Goal: Task Accomplishment & Management: Use online tool/utility

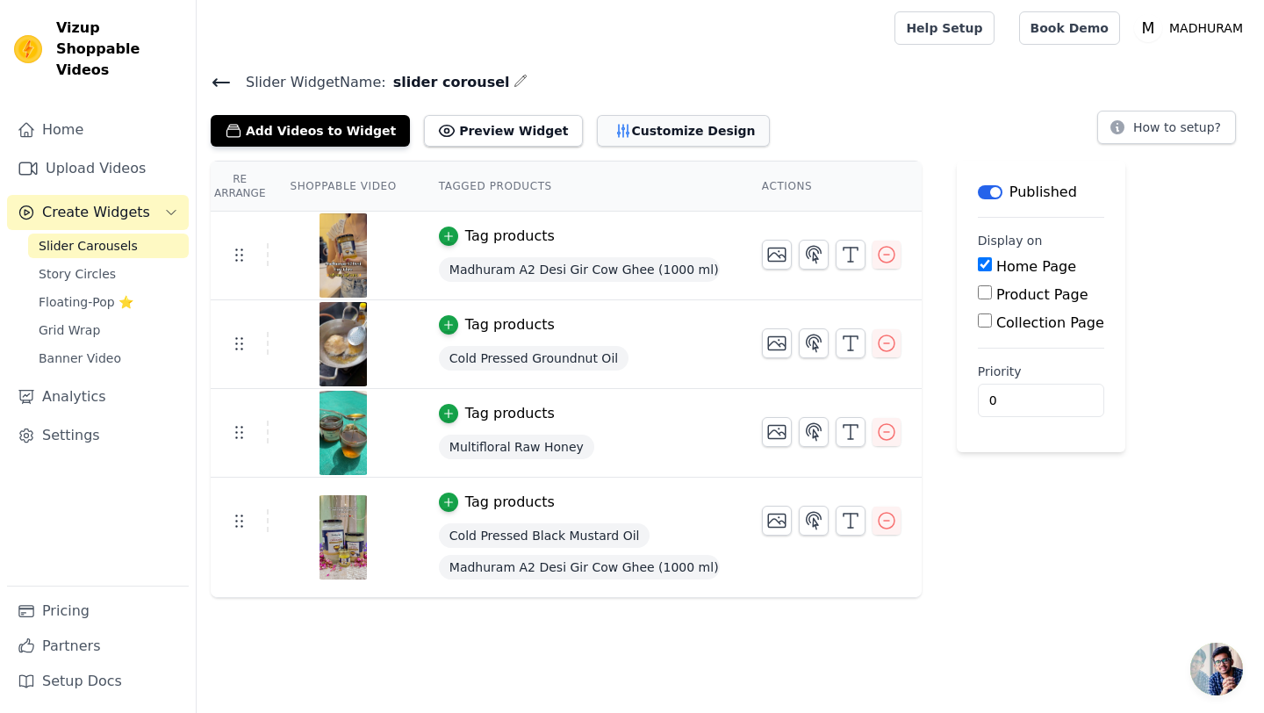
click at [621, 133] on button "Customize Design" at bounding box center [683, 131] width 173 height 32
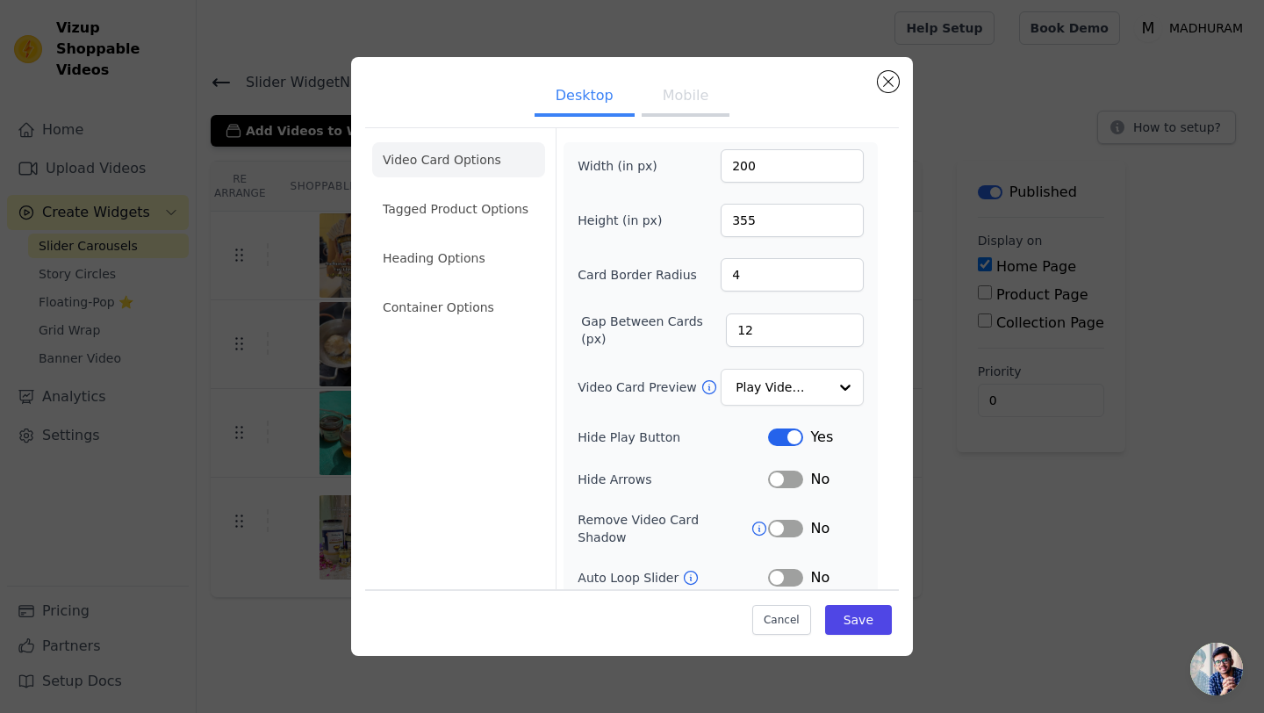
click at [674, 96] on button "Mobile" at bounding box center [686, 97] width 88 height 39
click at [600, 96] on button "Desktop" at bounding box center [585, 97] width 100 height 39
drag, startPoint x: 767, startPoint y: 168, endPoint x: 701, endPoint y: 168, distance: 66.7
click at [701, 168] on div "Width (in px) 200" at bounding box center [721, 165] width 286 height 33
type input "1200"
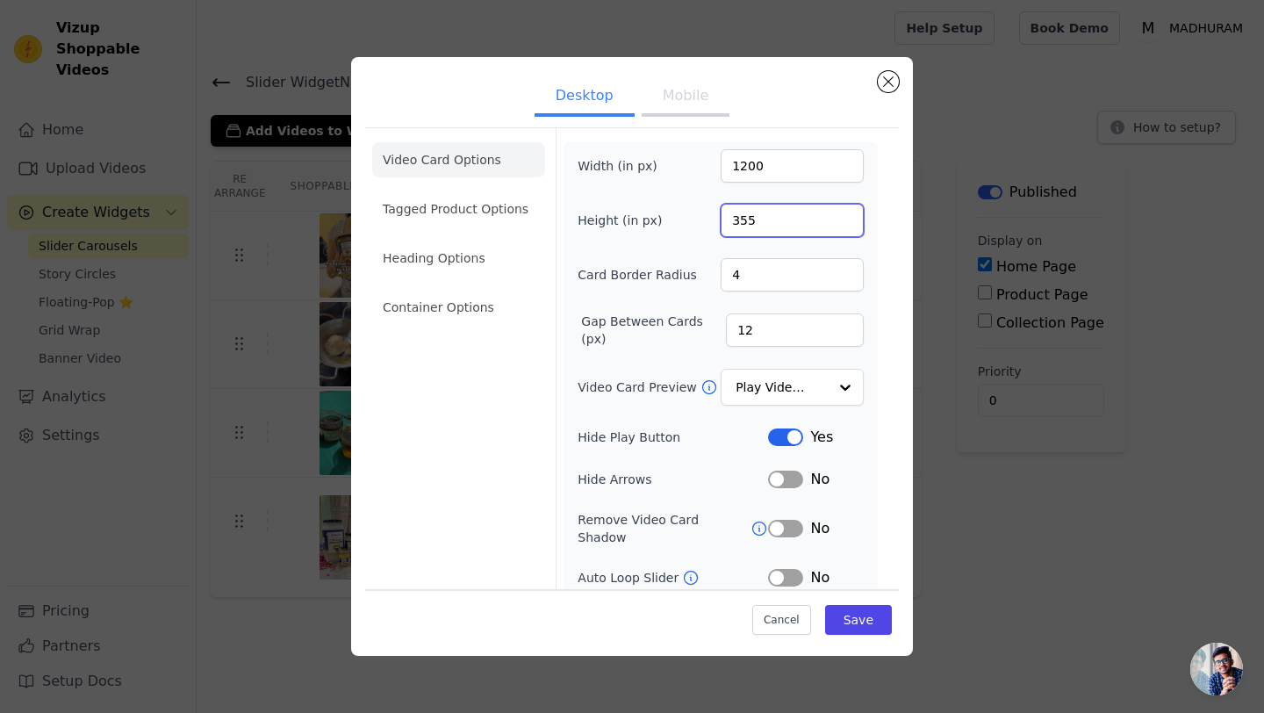
drag, startPoint x: 771, startPoint y: 221, endPoint x: 665, endPoint y: 220, distance: 106.2
click at [665, 220] on div "Height (in px) 355" at bounding box center [721, 220] width 286 height 33
type input "675"
click at [866, 616] on button "Save" at bounding box center [858, 620] width 67 height 30
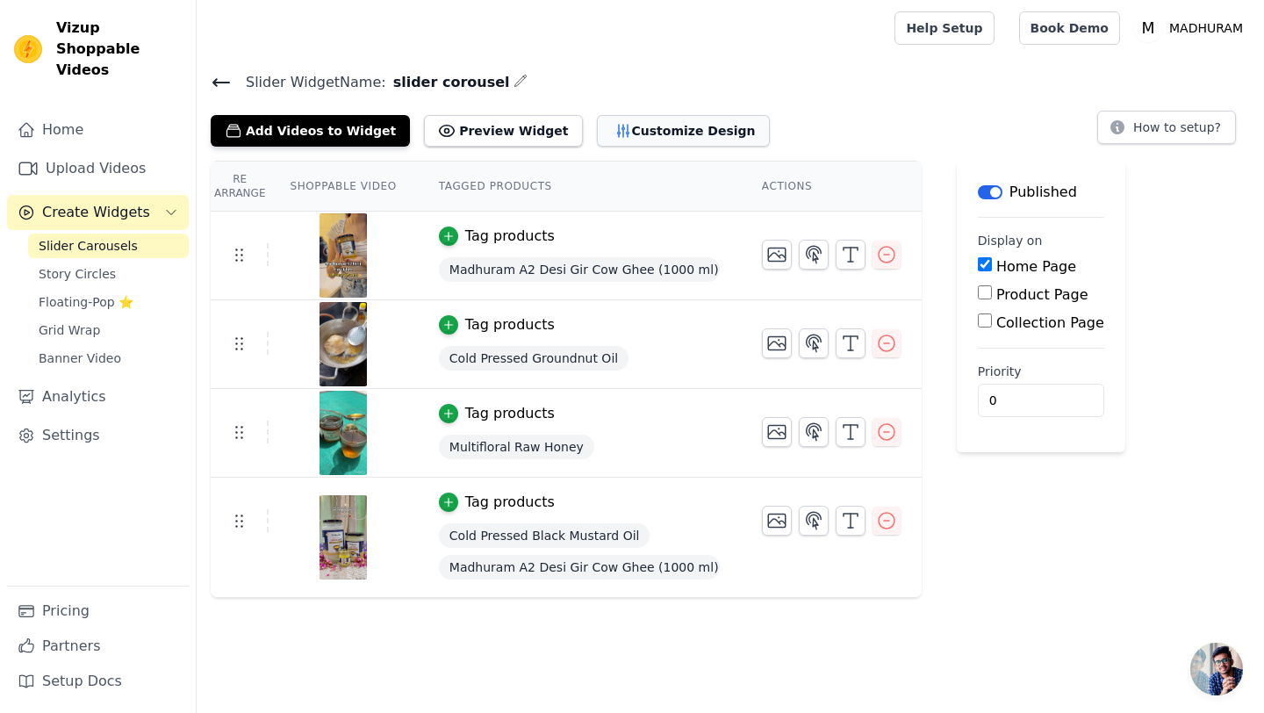
click at [630, 121] on button "Customize Design" at bounding box center [683, 131] width 173 height 32
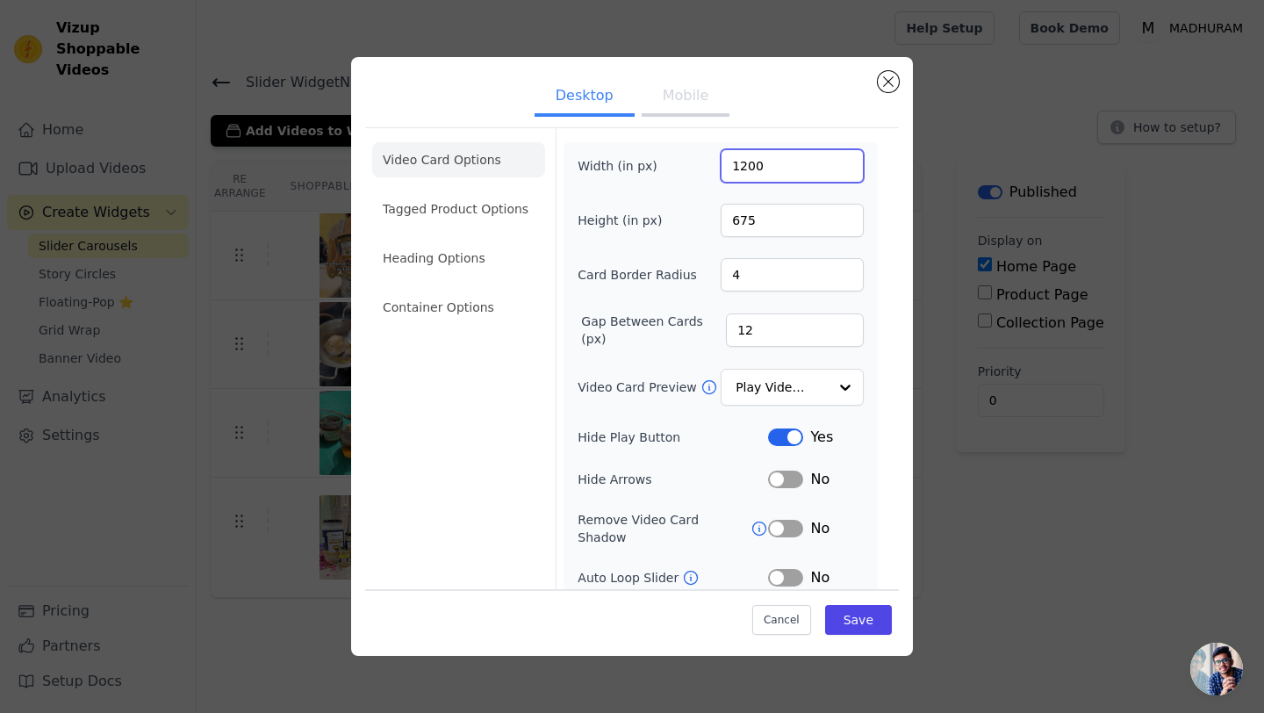
drag, startPoint x: 774, startPoint y: 168, endPoint x: 693, endPoint y: 162, distance: 81.0
click at [693, 162] on div "Width (in px) 1200" at bounding box center [721, 165] width 286 height 33
type input "250"
click at [863, 618] on button "Save" at bounding box center [858, 620] width 67 height 30
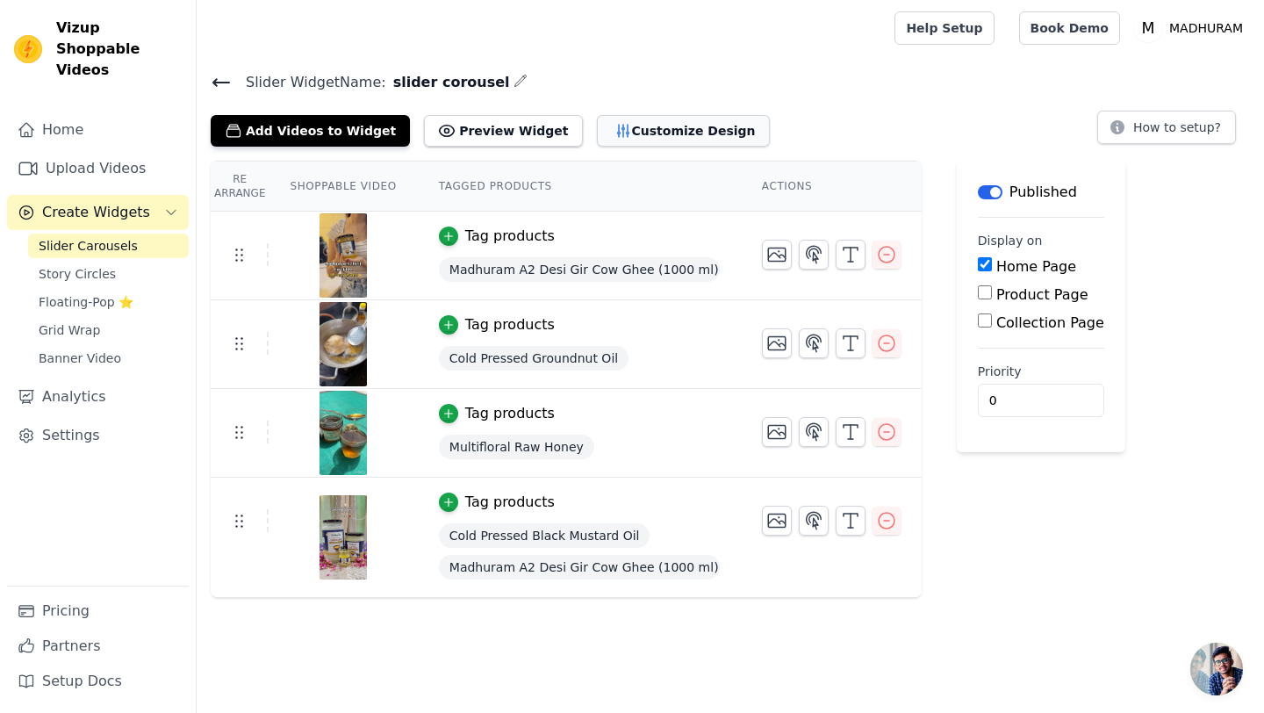
click at [684, 135] on button "Customize Design" at bounding box center [683, 131] width 173 height 32
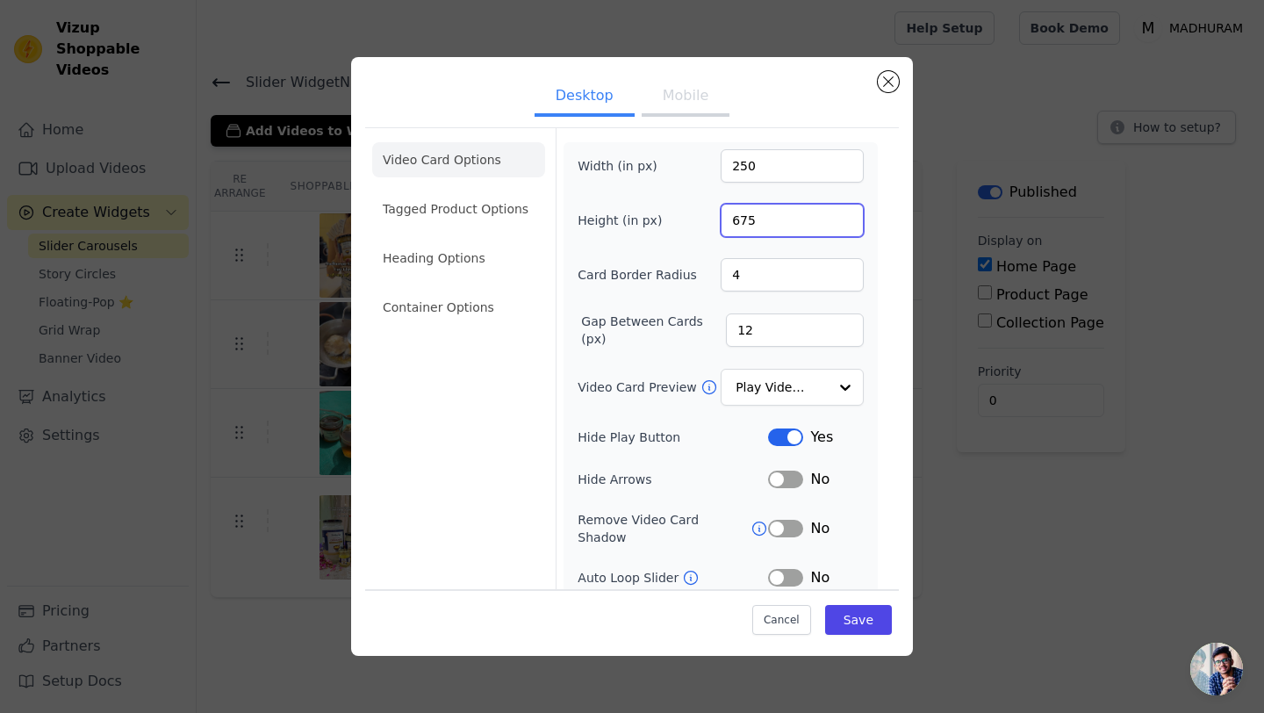
drag, startPoint x: 766, startPoint y: 221, endPoint x: 700, endPoint y: 221, distance: 66.7
click at [700, 221] on div "Height (in px) 675" at bounding box center [721, 220] width 286 height 33
type input "500"
click at [879, 613] on button "Save" at bounding box center [858, 620] width 67 height 30
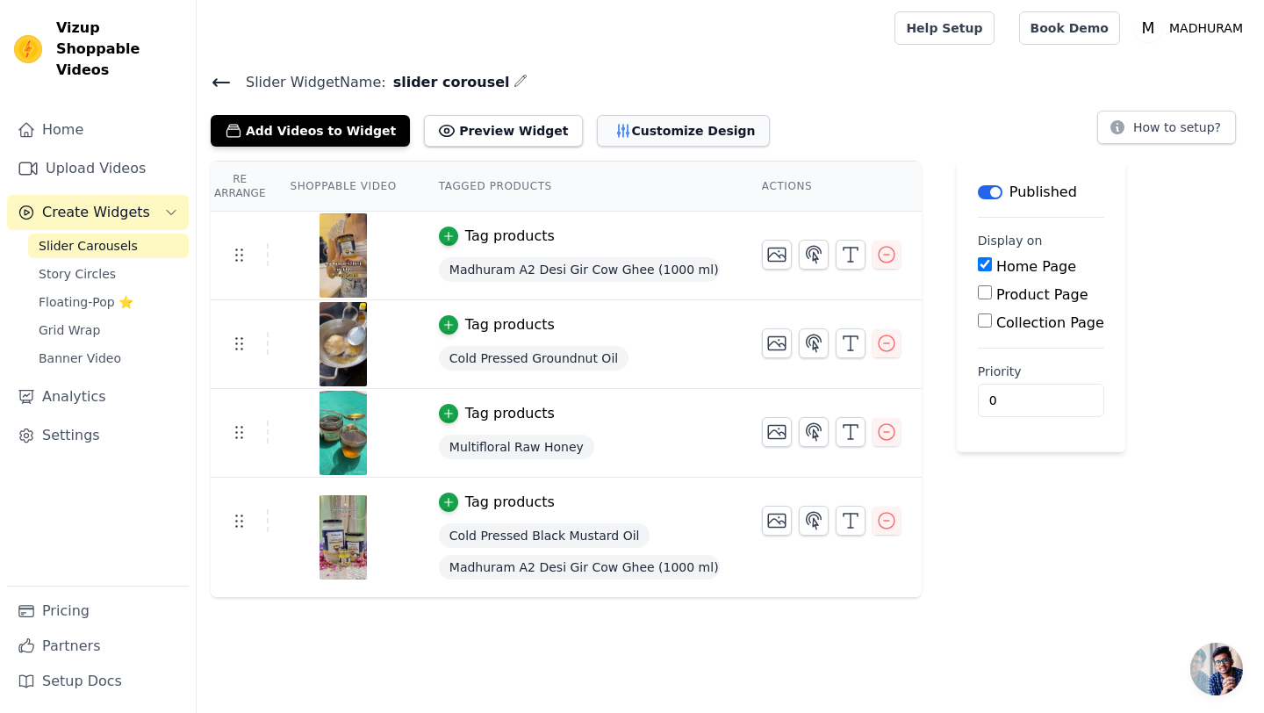
click at [621, 137] on button "Customize Design" at bounding box center [683, 131] width 173 height 32
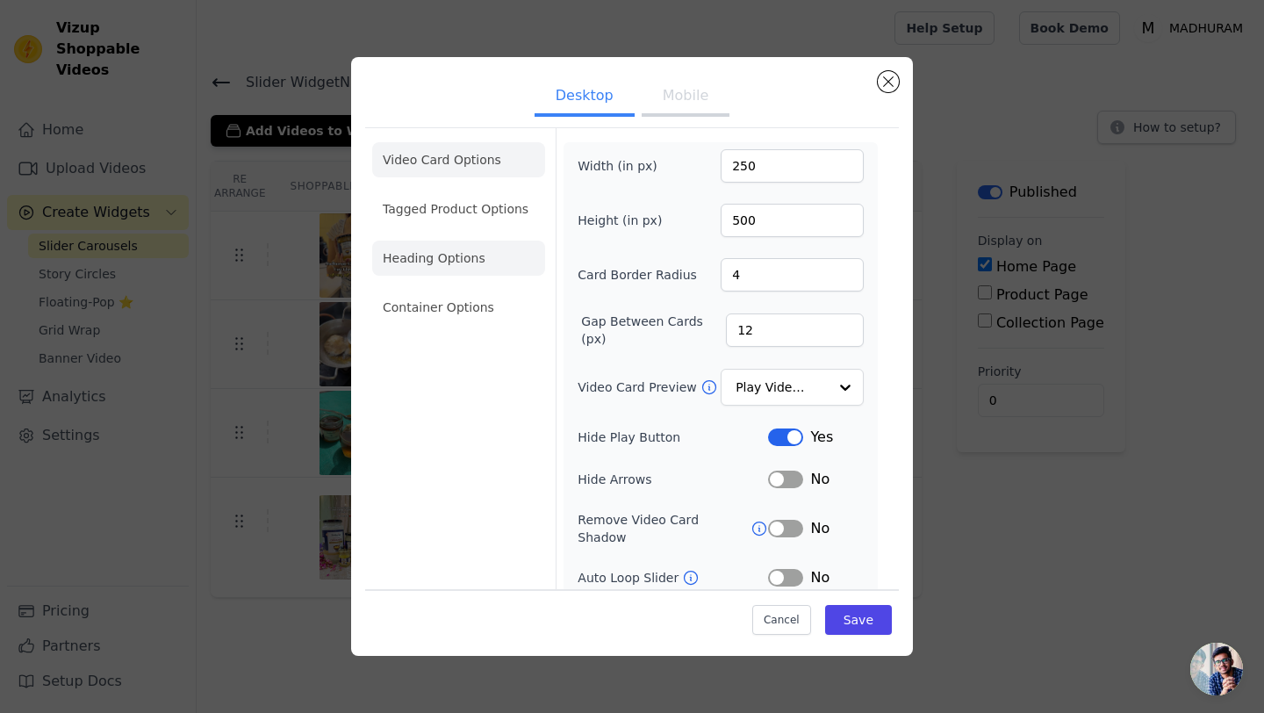
click at [454, 255] on li "Heading Options" at bounding box center [458, 258] width 173 height 35
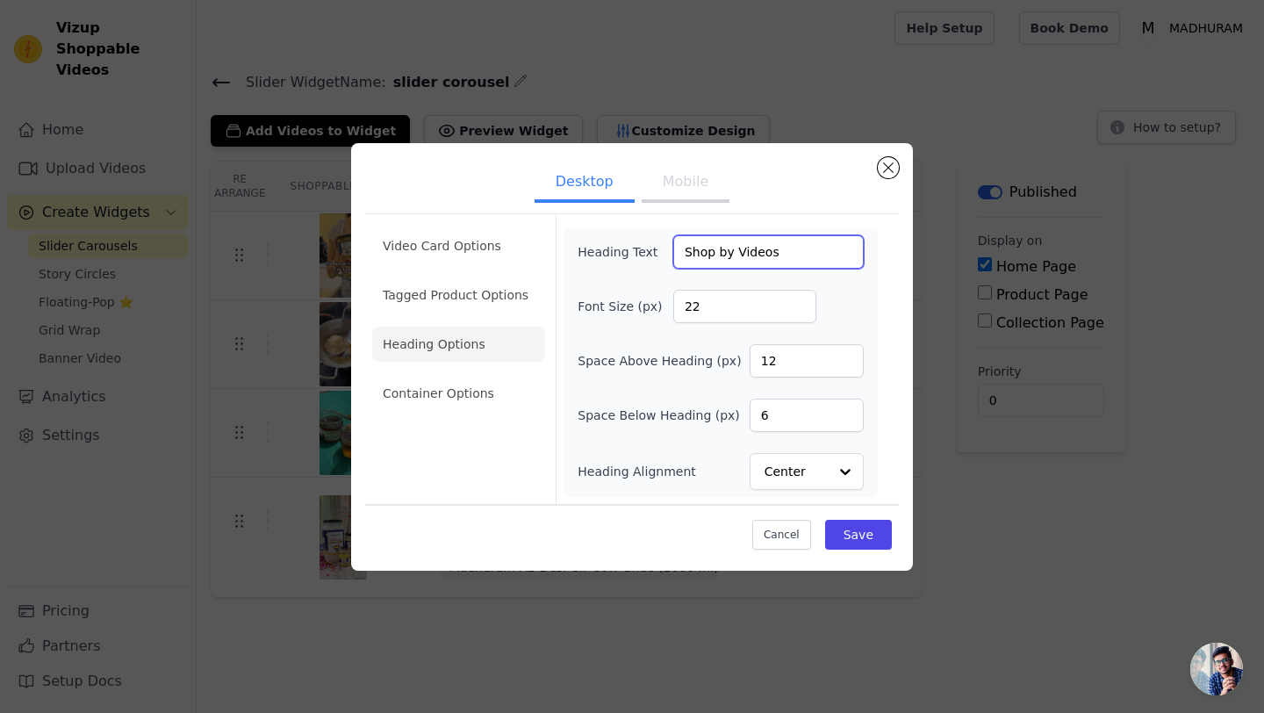
drag, startPoint x: 790, startPoint y: 252, endPoint x: 638, endPoint y: 247, distance: 152.0
click at [638, 247] on div "Heading Text Shop by Videos" at bounding box center [721, 251] width 286 height 33
paste input "What You See"
type input "Shop What You See"
click at [715, 307] on input "22" at bounding box center [744, 306] width 143 height 33
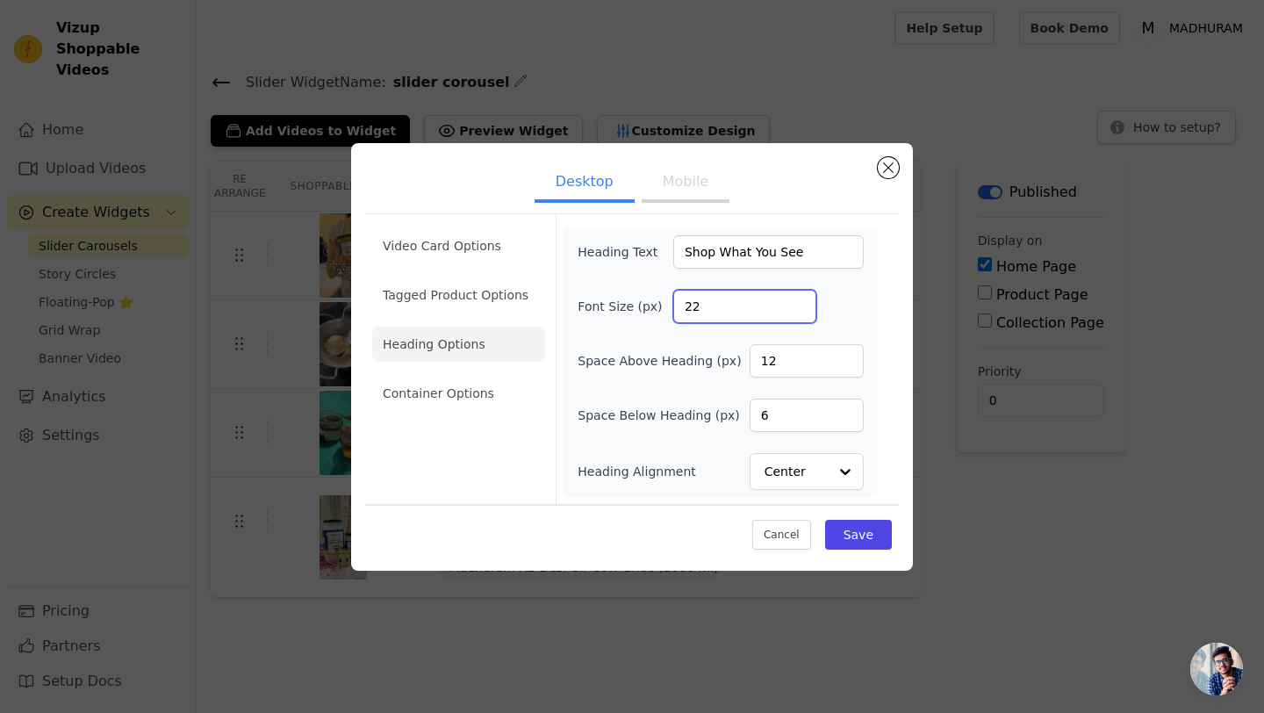
click at [715, 307] on input "22" at bounding box center [744, 306] width 143 height 33
click at [686, 176] on button "Mobile" at bounding box center [686, 183] width 88 height 39
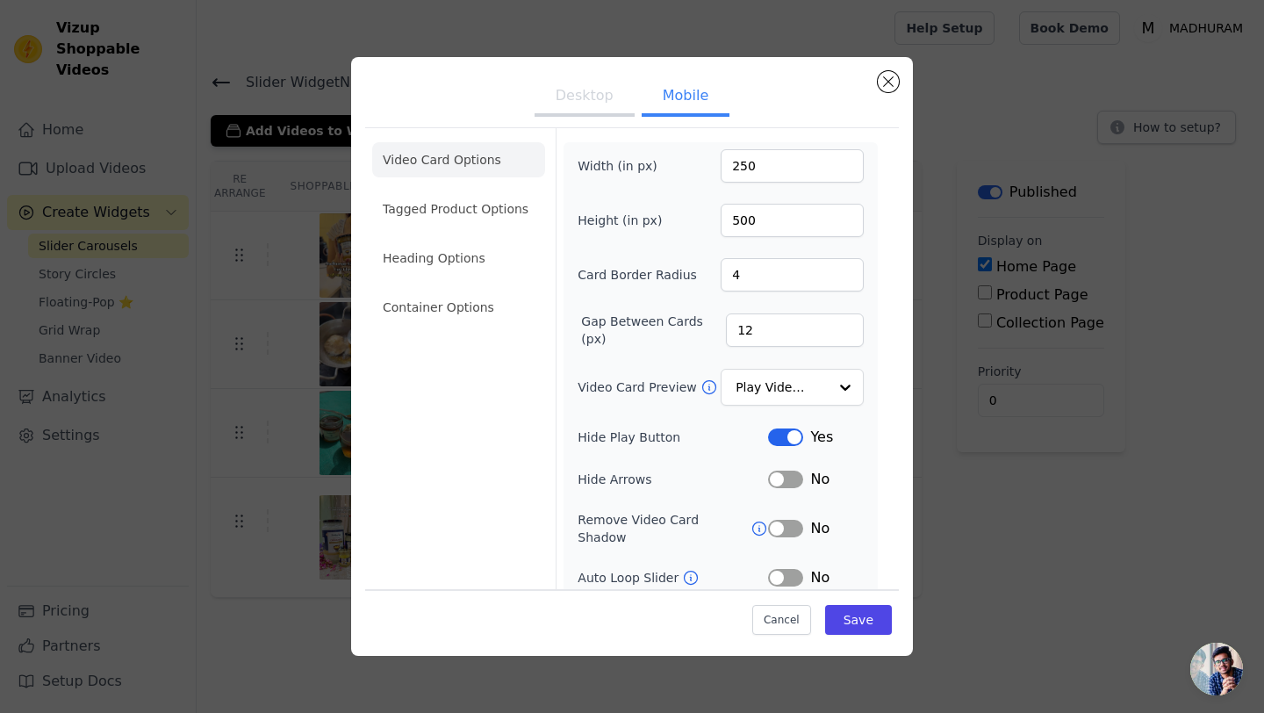
click at [612, 96] on button "Desktop" at bounding box center [585, 97] width 100 height 39
click at [689, 90] on button "Mobile" at bounding box center [686, 97] width 88 height 39
click at [603, 104] on button "Desktop" at bounding box center [585, 97] width 100 height 39
click at [693, 98] on button "Mobile" at bounding box center [686, 97] width 88 height 39
click at [449, 255] on li "Heading Options" at bounding box center [458, 258] width 173 height 35
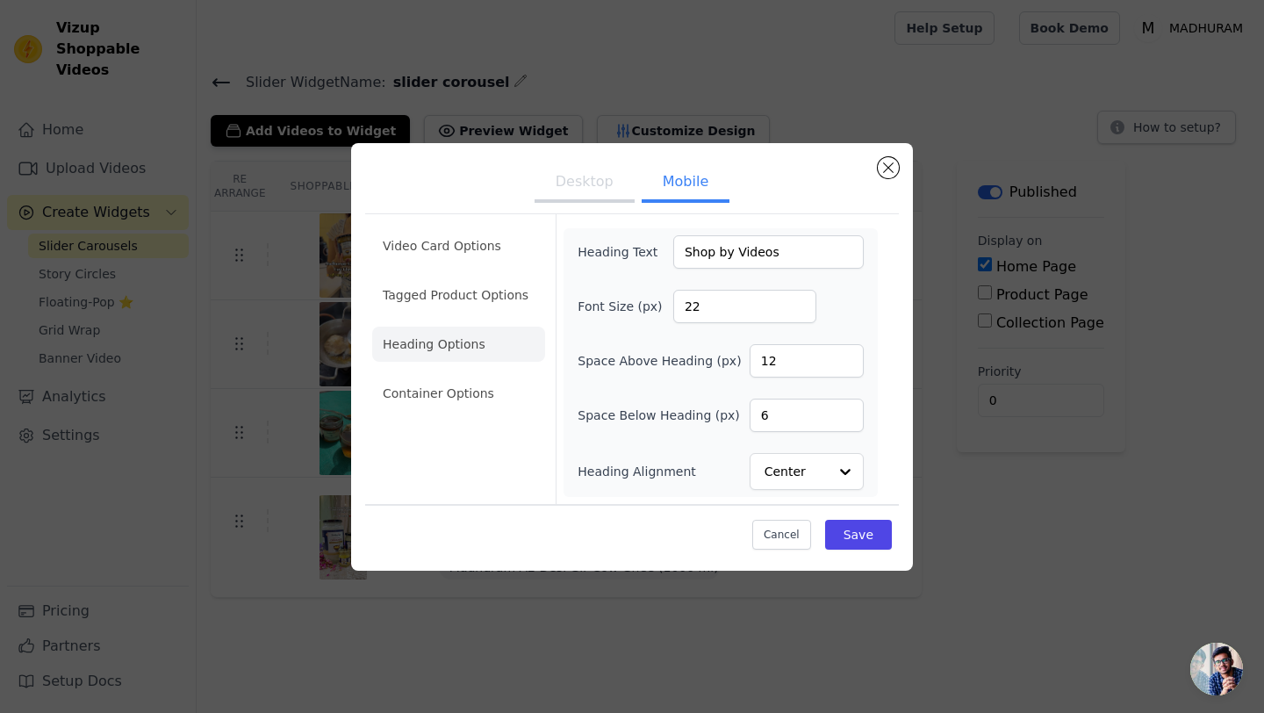
click at [572, 182] on button "Desktop" at bounding box center [585, 183] width 100 height 39
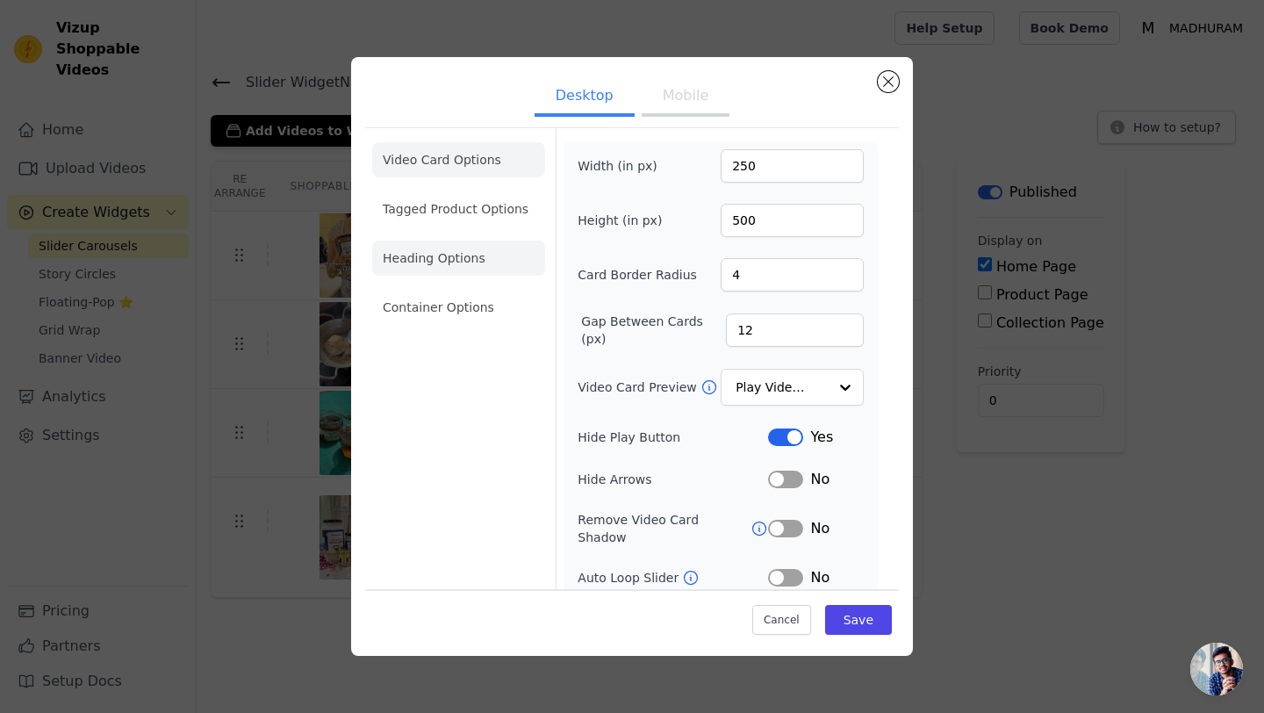
click at [455, 269] on li "Heading Options" at bounding box center [458, 258] width 173 height 35
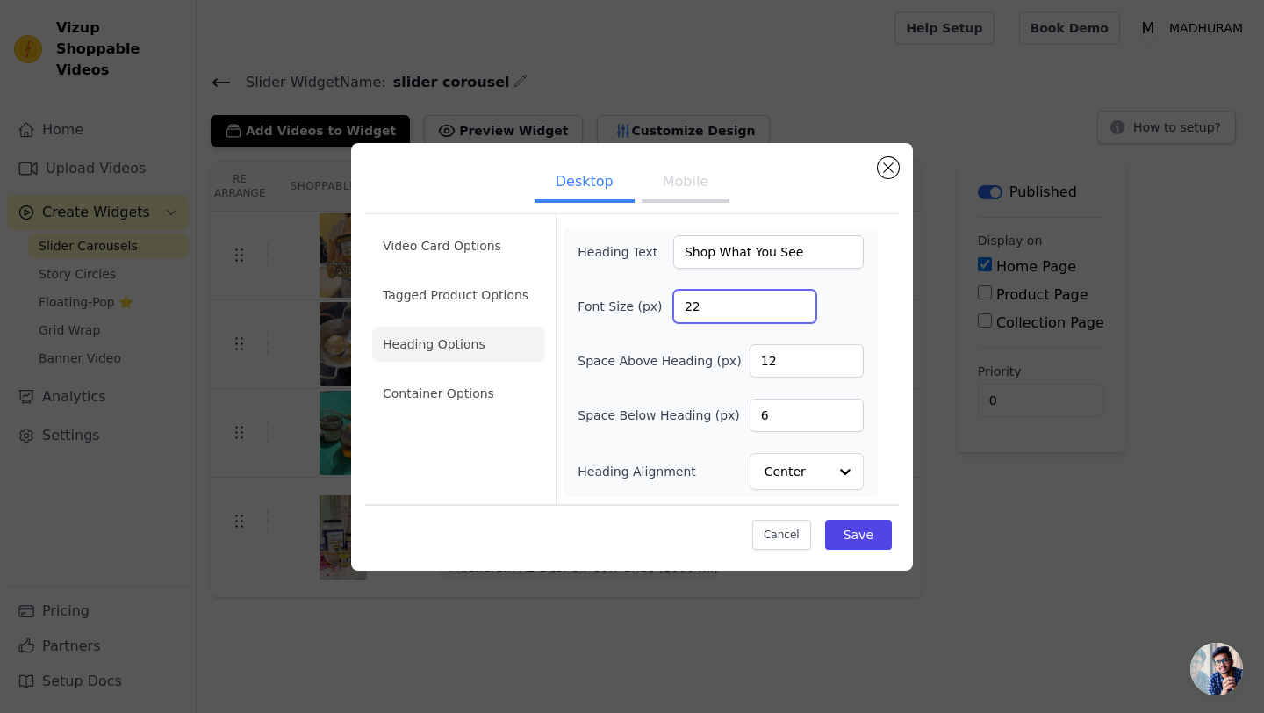
drag, startPoint x: 707, startPoint y: 304, endPoint x: 670, endPoint y: 304, distance: 36.9
click at [670, 304] on div "Font Size (px) 22" at bounding box center [721, 306] width 286 height 33
drag, startPoint x: 716, startPoint y: 305, endPoint x: 659, endPoint y: 305, distance: 57.1
click at [659, 305] on div "Font Size (px) 30" at bounding box center [721, 306] width 286 height 33
type input "35"
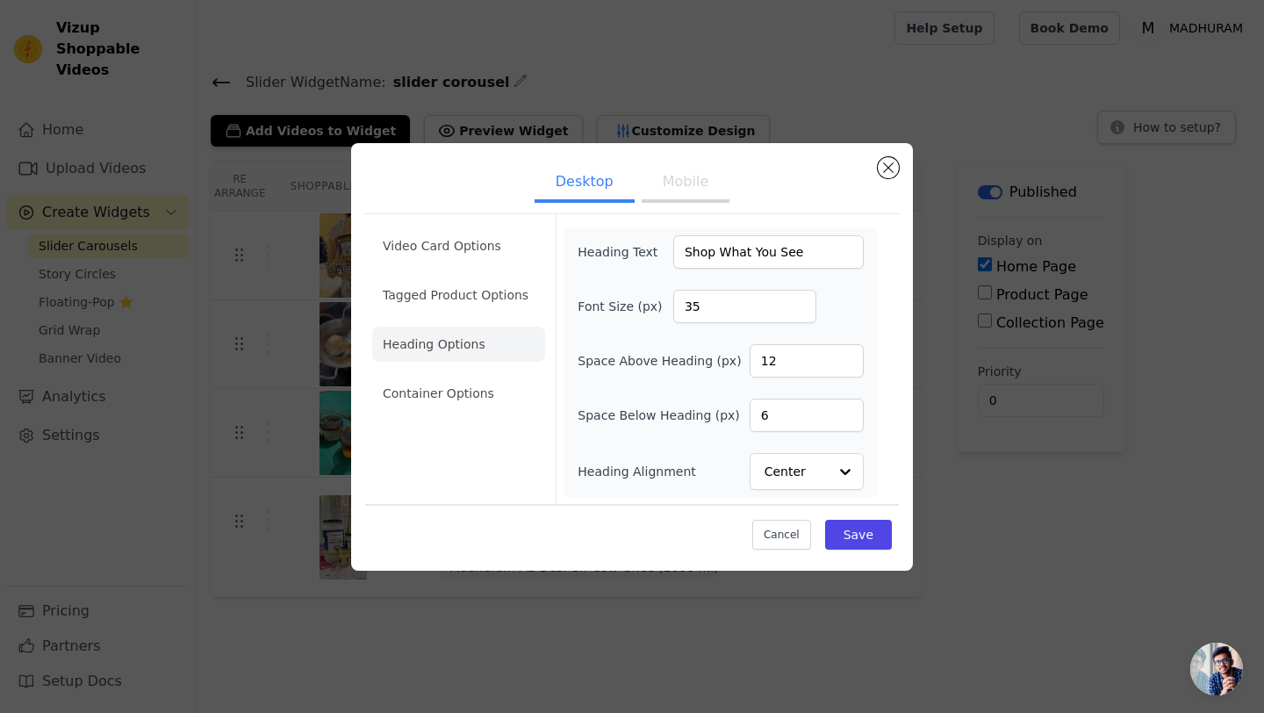
click at [676, 184] on button "Mobile" at bounding box center [686, 183] width 88 height 39
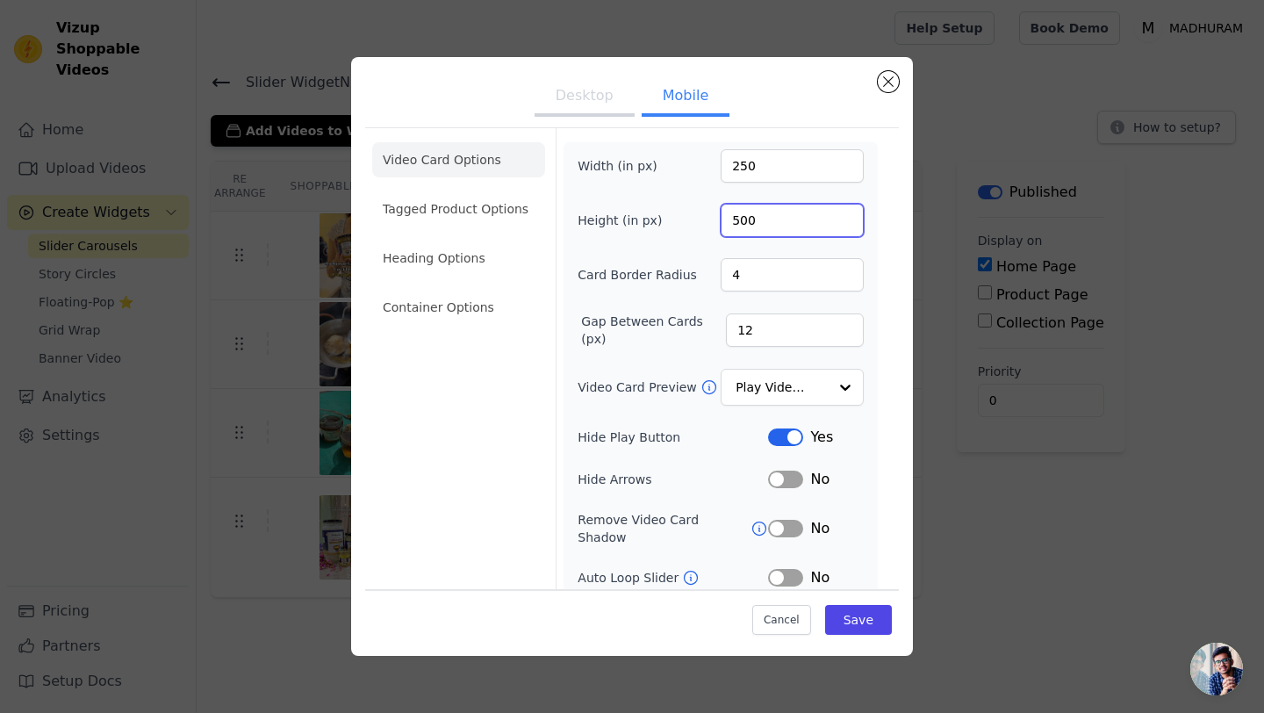
drag, startPoint x: 773, startPoint y: 226, endPoint x: 706, endPoint y: 225, distance: 67.6
click at [706, 225] on div "Height (in px) 500" at bounding box center [721, 220] width 286 height 33
type input "400"
click at [862, 626] on button "Save" at bounding box center [858, 620] width 67 height 30
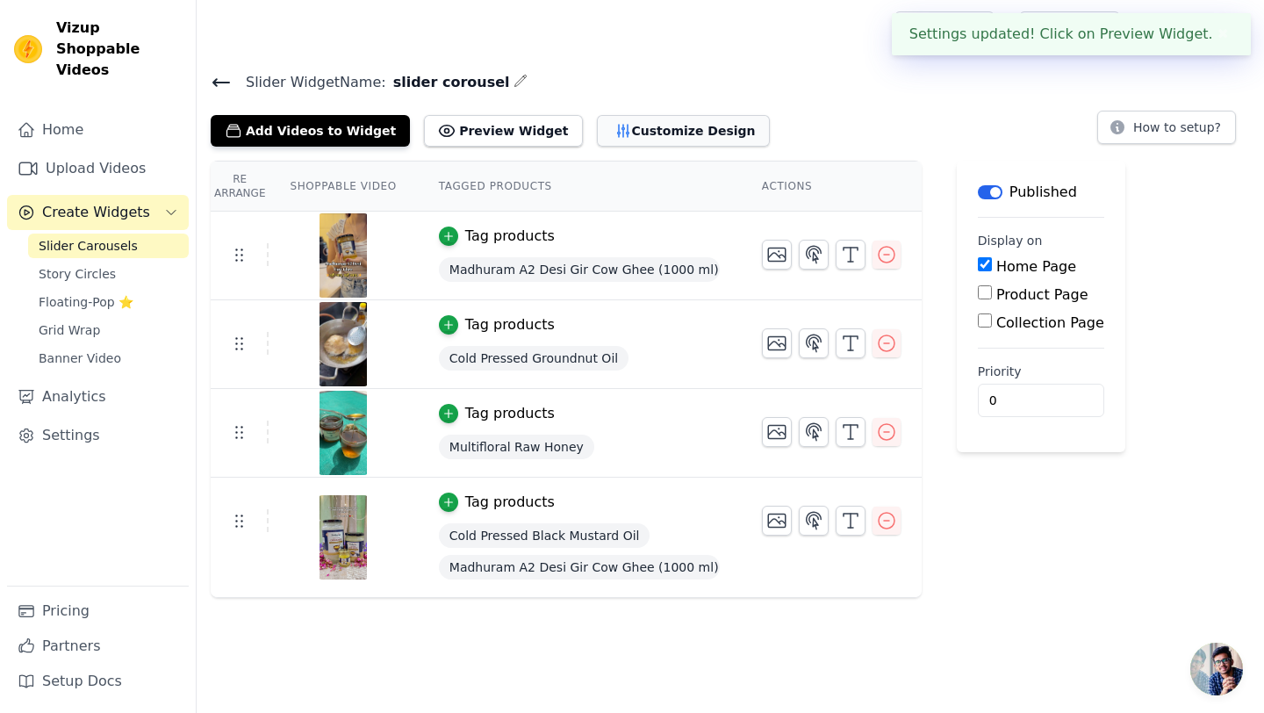
click at [637, 126] on button "Customize Design" at bounding box center [683, 131] width 173 height 32
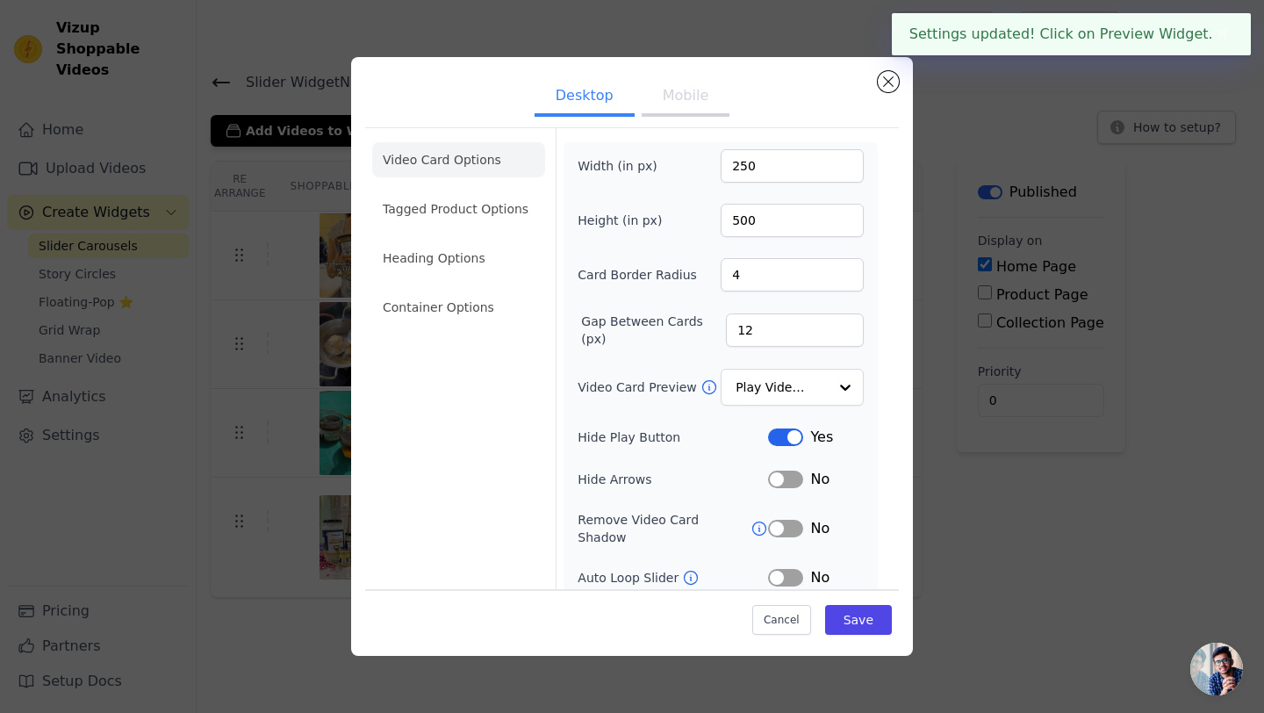
click at [665, 92] on button "Mobile" at bounding box center [686, 97] width 88 height 39
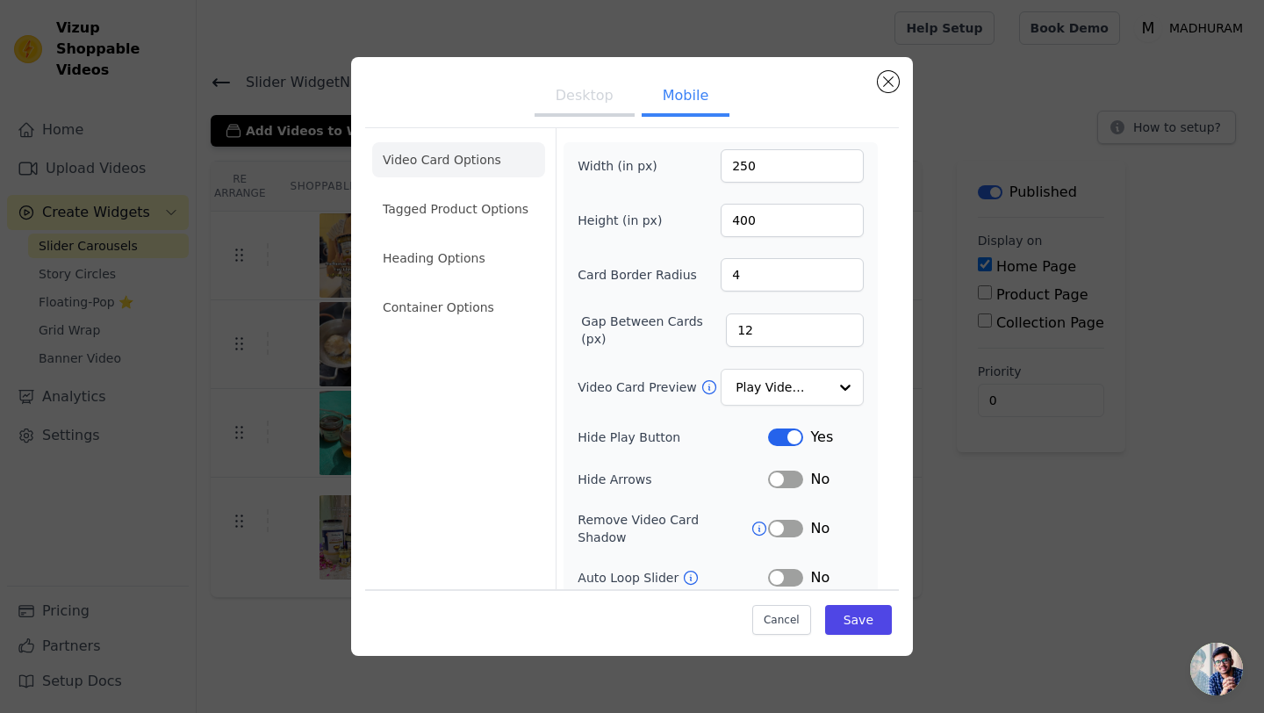
click at [597, 93] on button "Desktop" at bounding box center [585, 97] width 100 height 39
click at [490, 255] on li "Heading Options" at bounding box center [458, 258] width 173 height 35
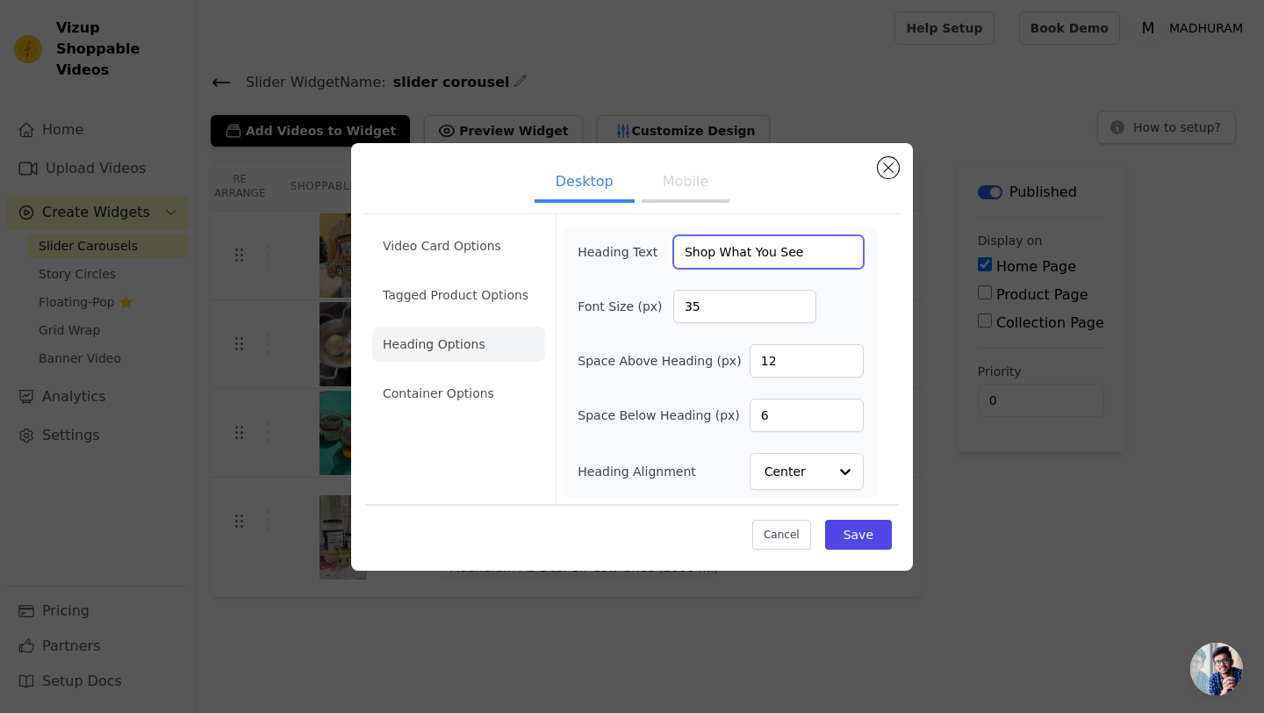
drag, startPoint x: 802, startPoint y: 254, endPoint x: 605, endPoint y: 250, distance: 197.5
click at [605, 250] on div "Heading Text Shop What You See" at bounding box center [721, 251] width 286 height 33
click at [694, 186] on button "Mobile" at bounding box center [686, 183] width 88 height 39
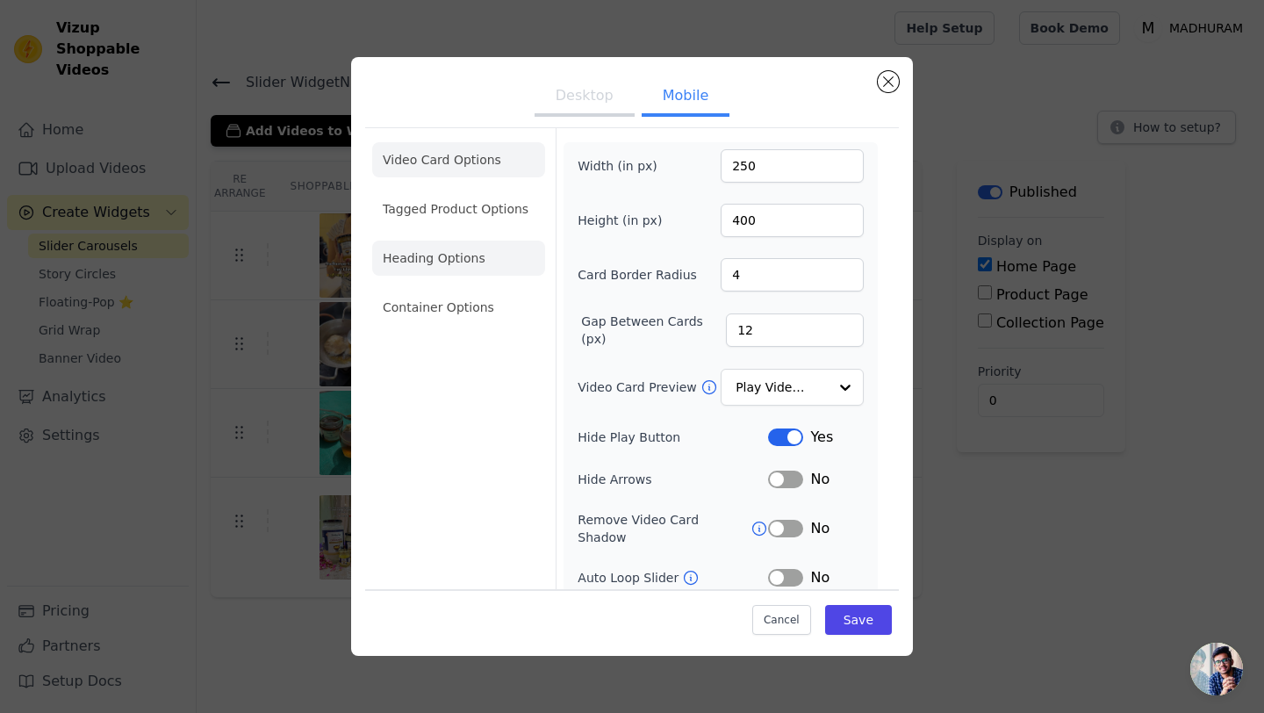
click at [449, 266] on li "Heading Options" at bounding box center [458, 258] width 173 height 35
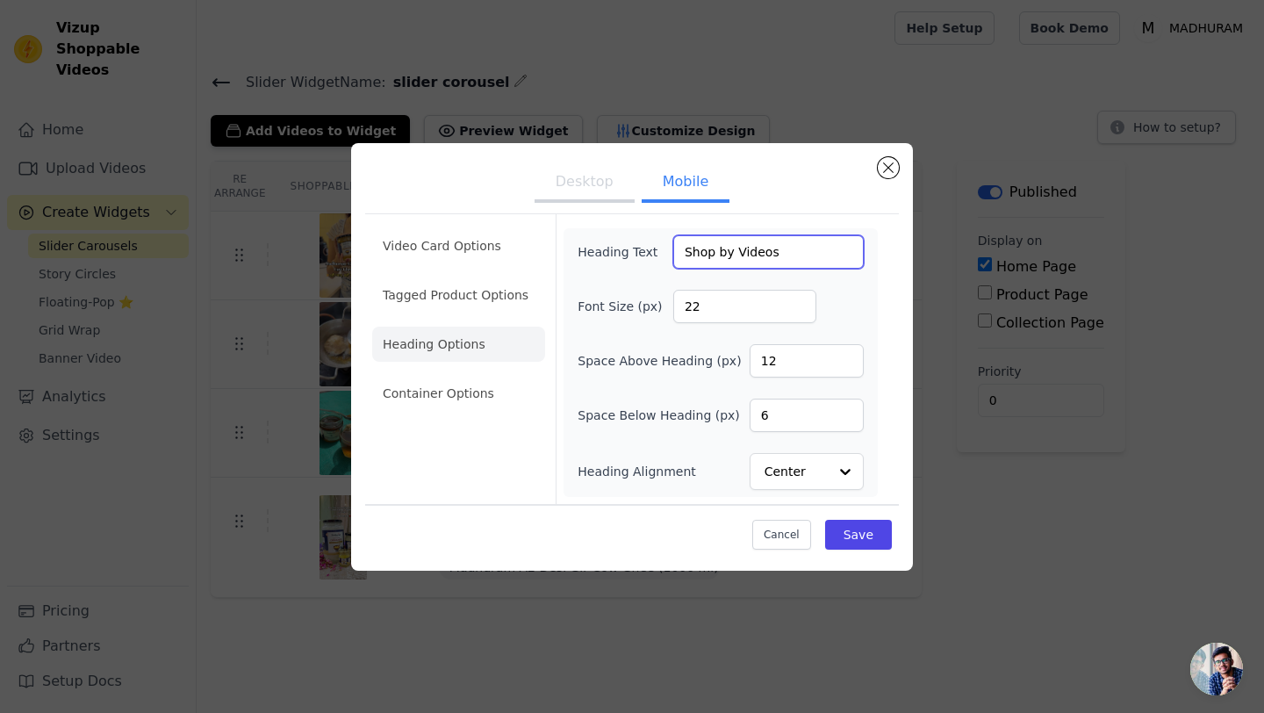
drag, startPoint x: 782, startPoint y: 249, endPoint x: 646, endPoint y: 249, distance: 136.1
click at [646, 249] on div "Heading Text Shop by Videos" at bounding box center [721, 251] width 286 height 33
paste input "What You See"
type input "Shop What You See"
click at [866, 535] on button "Save" at bounding box center [858, 535] width 67 height 30
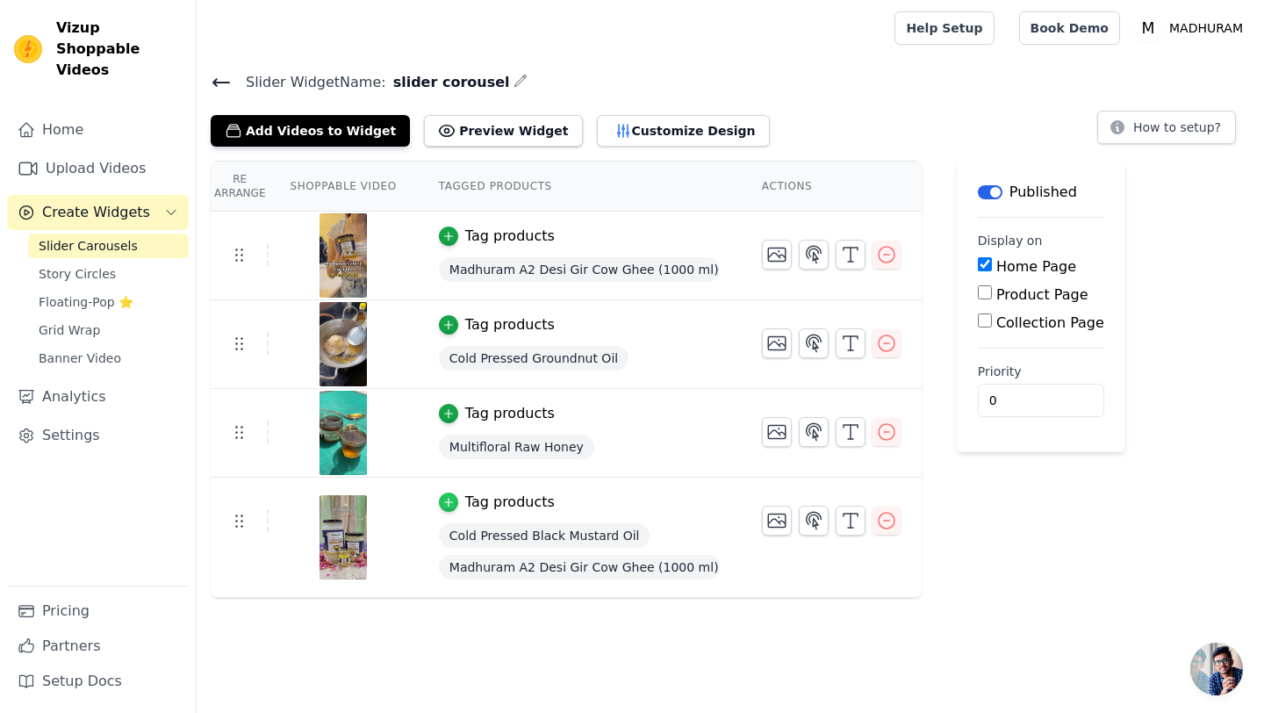
click at [443, 498] on icon "button" at bounding box center [448, 502] width 12 height 12
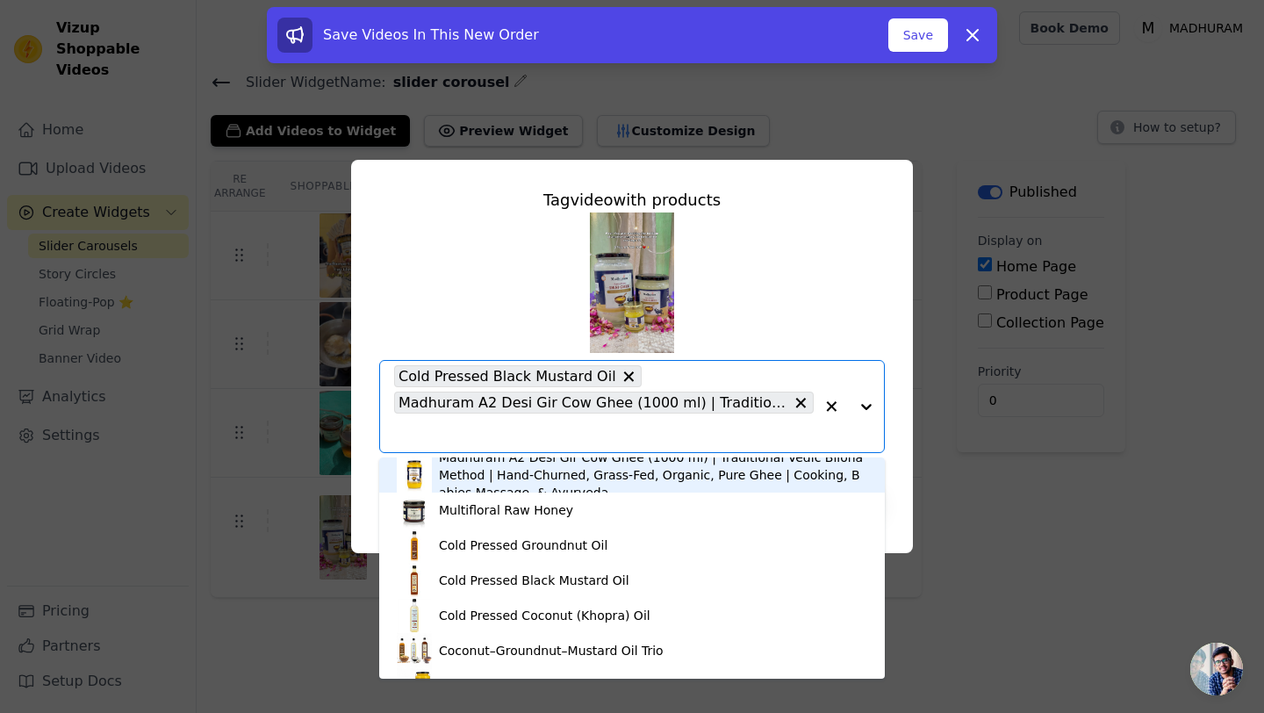
click at [812, 287] on div "Madhuram A2 Desi Gir Cow Ghee (1000 ml) | Traditional Vedic Bilona Method | Han…" at bounding box center [632, 332] width 506 height 241
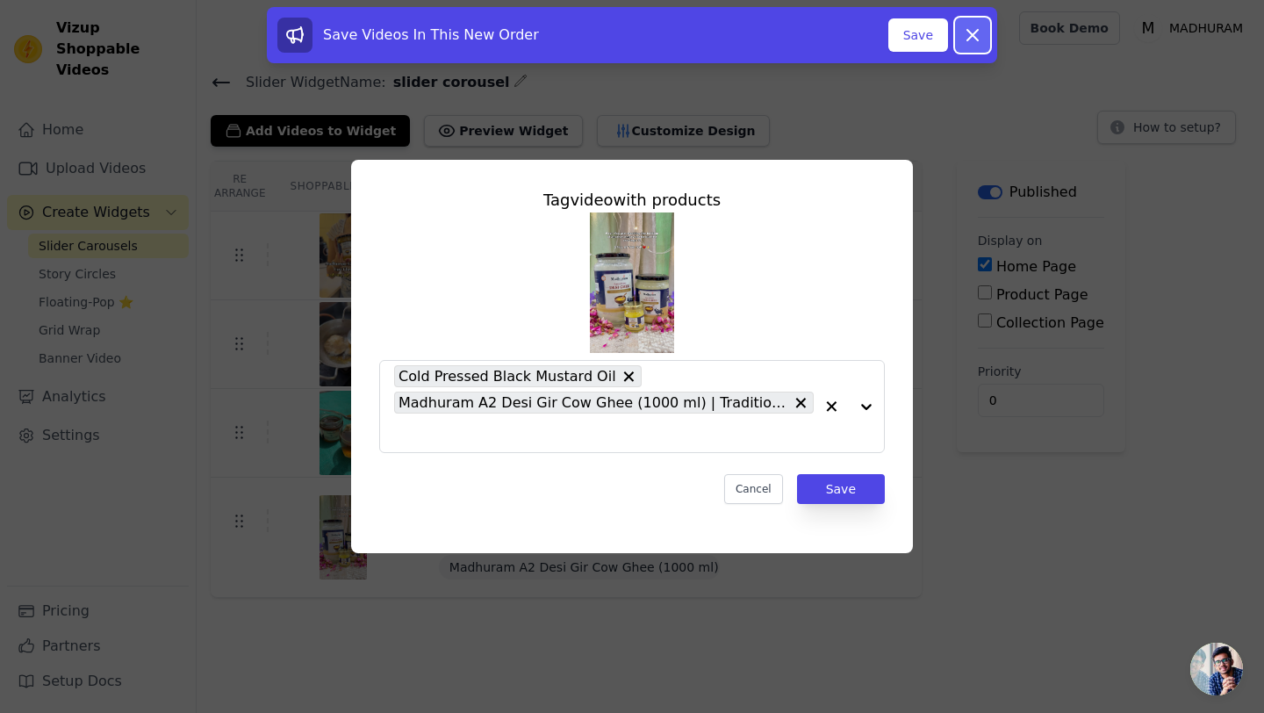
click at [979, 31] on icon at bounding box center [972, 35] width 21 height 21
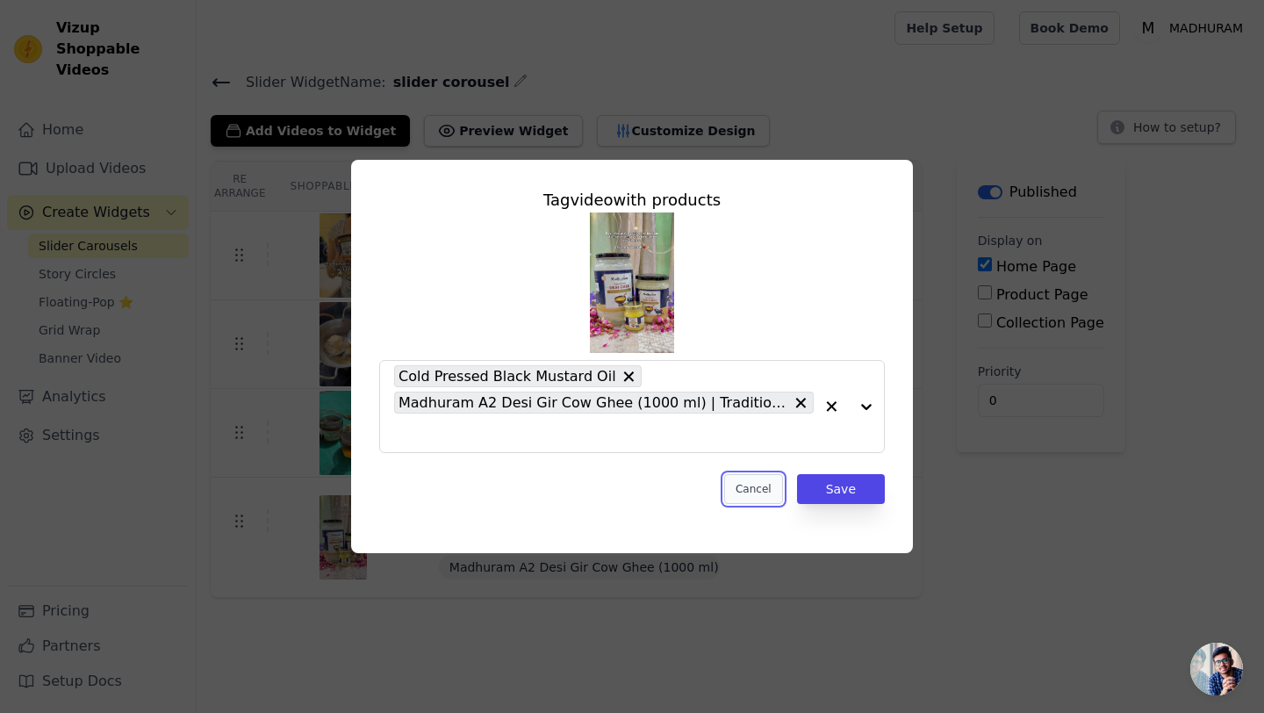
click at [747, 484] on button "Cancel" at bounding box center [753, 489] width 59 height 30
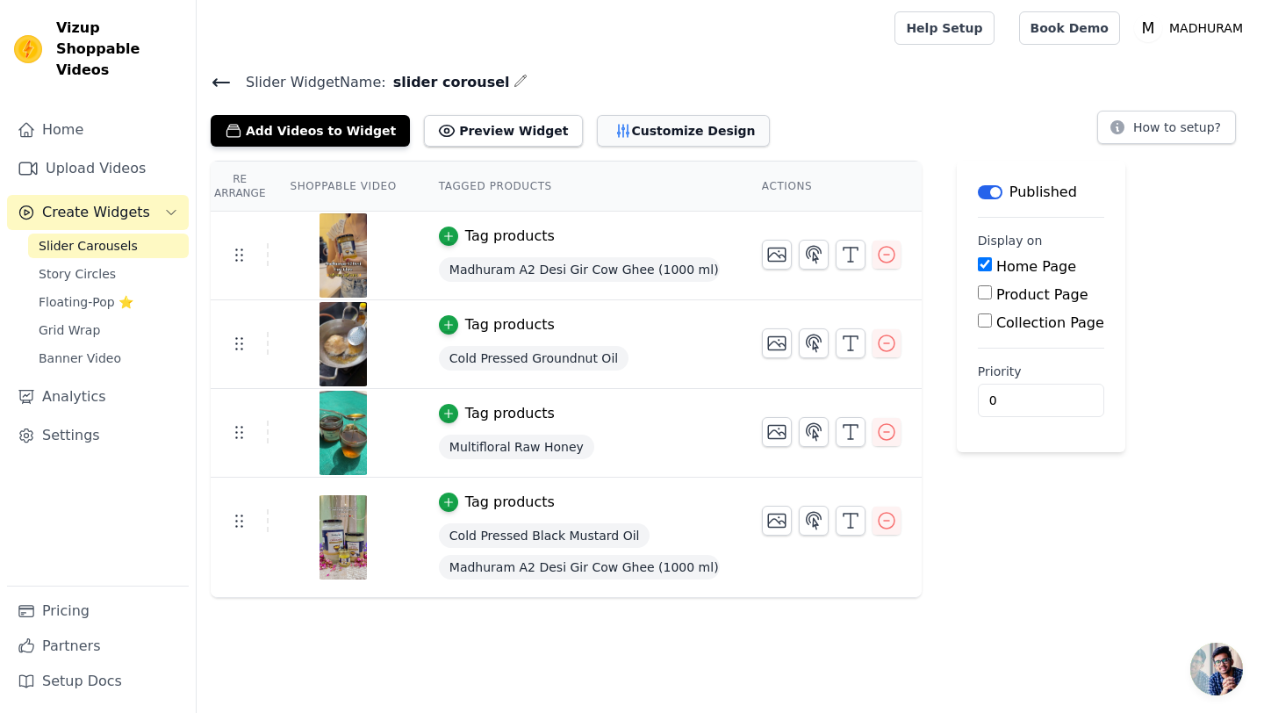
click at [619, 143] on button "Customize Design" at bounding box center [683, 131] width 173 height 32
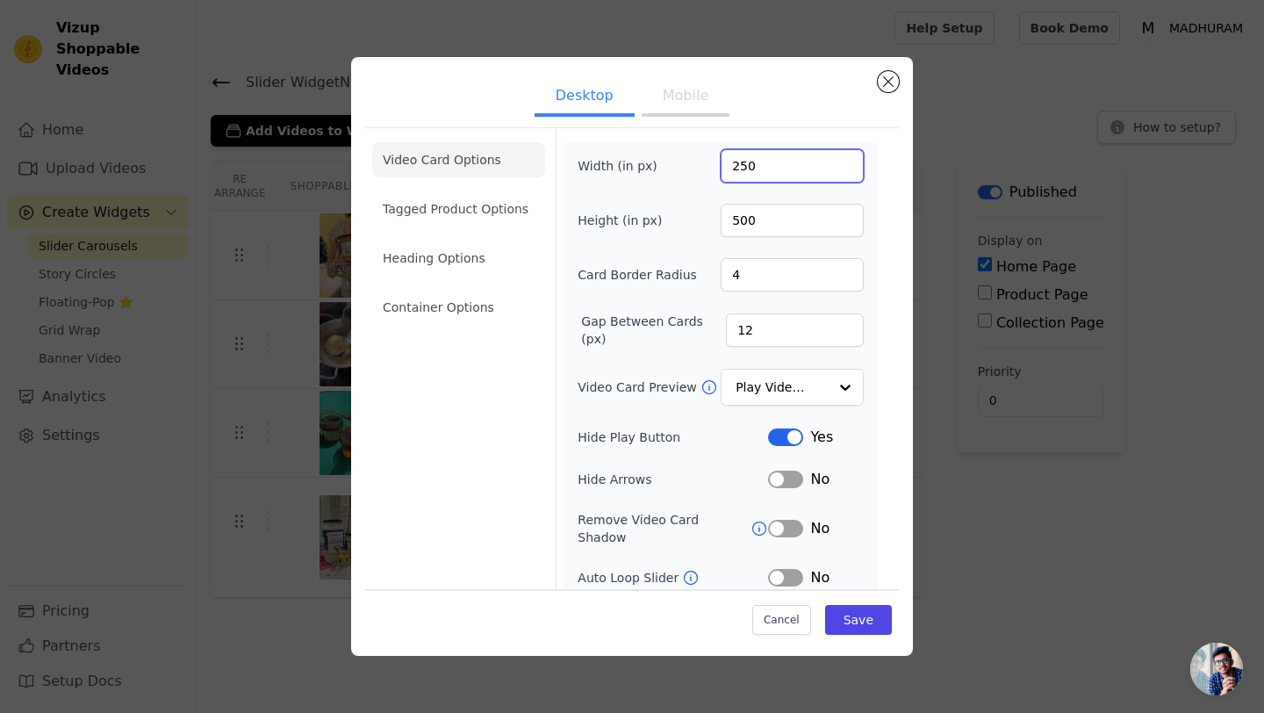
drag, startPoint x: 763, startPoint y: 168, endPoint x: 698, endPoint y: 167, distance: 65.0
click at [698, 167] on div "Width (in px) 250" at bounding box center [721, 165] width 286 height 33
type input "300"
click at [867, 614] on button "Save" at bounding box center [858, 620] width 67 height 30
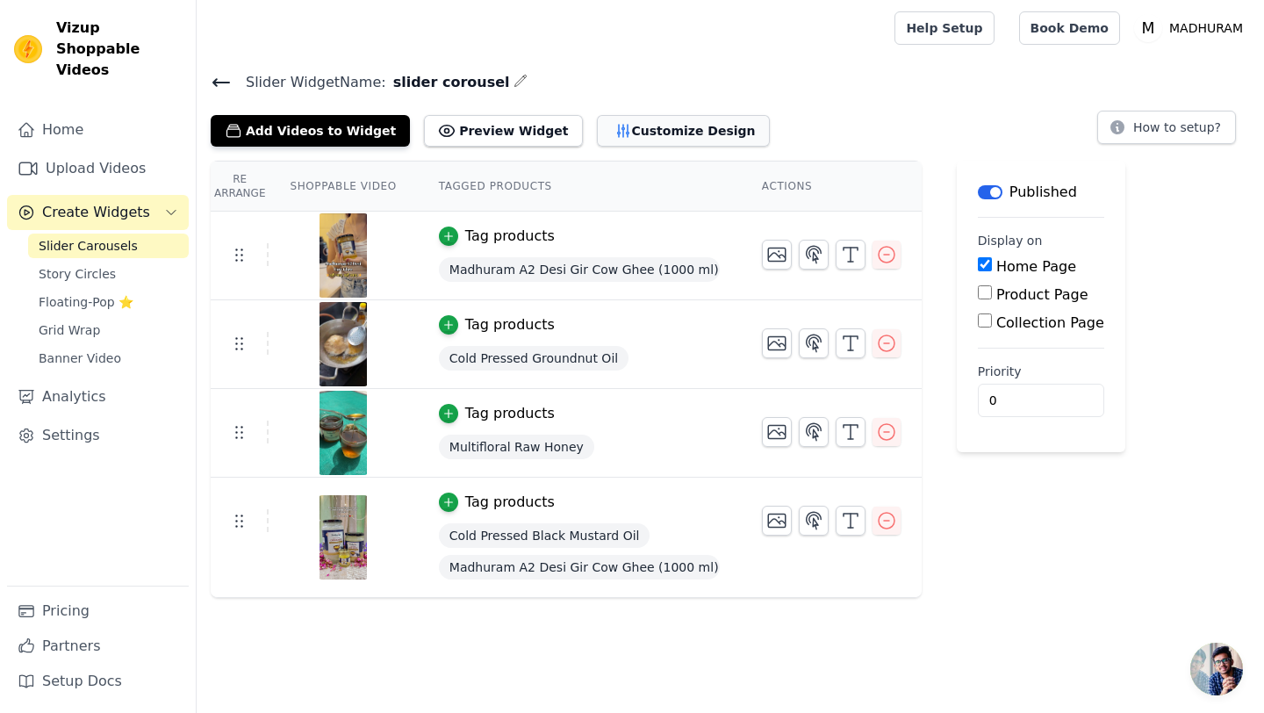
click at [597, 115] on button "Customize Design" at bounding box center [683, 131] width 173 height 32
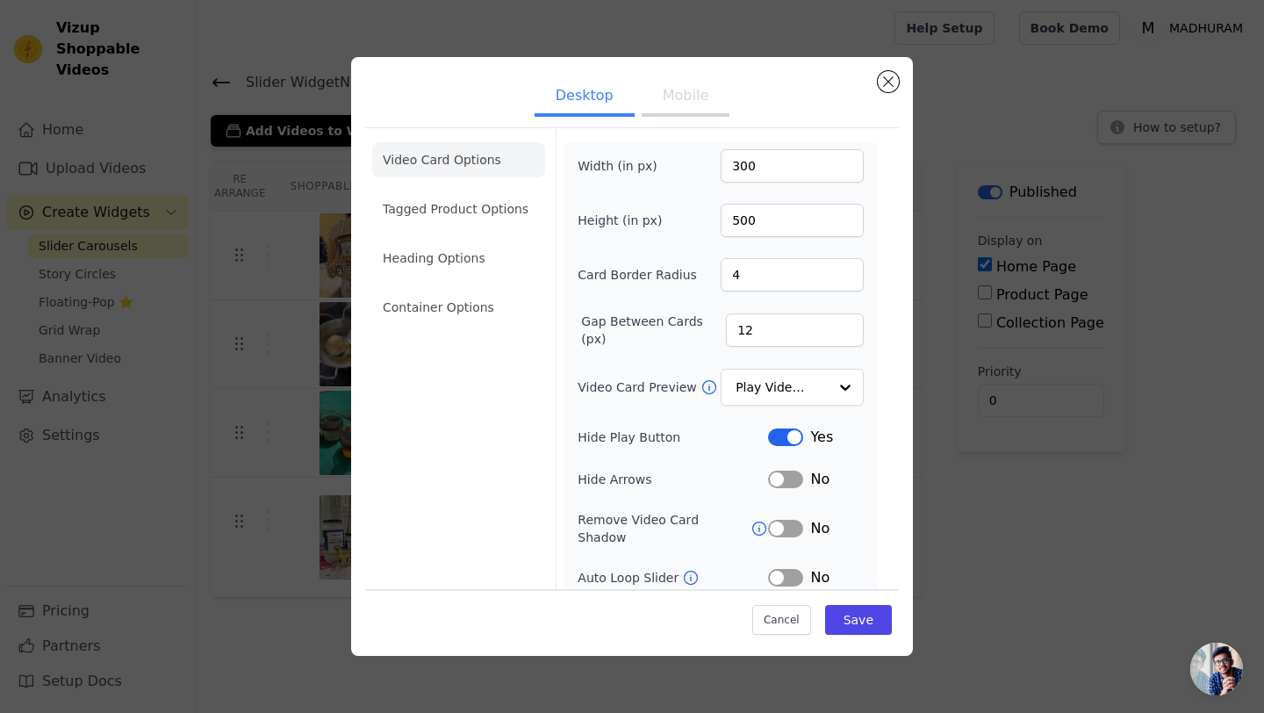
click at [665, 99] on button "Mobile" at bounding box center [686, 97] width 88 height 39
click at [600, 93] on button "Desktop" at bounding box center [585, 97] width 100 height 39
click at [675, 105] on button "Mobile" at bounding box center [686, 97] width 88 height 39
click at [615, 106] on button "Desktop" at bounding box center [585, 97] width 100 height 39
click at [449, 290] on li "Tagged Product Options" at bounding box center [458, 307] width 173 height 35
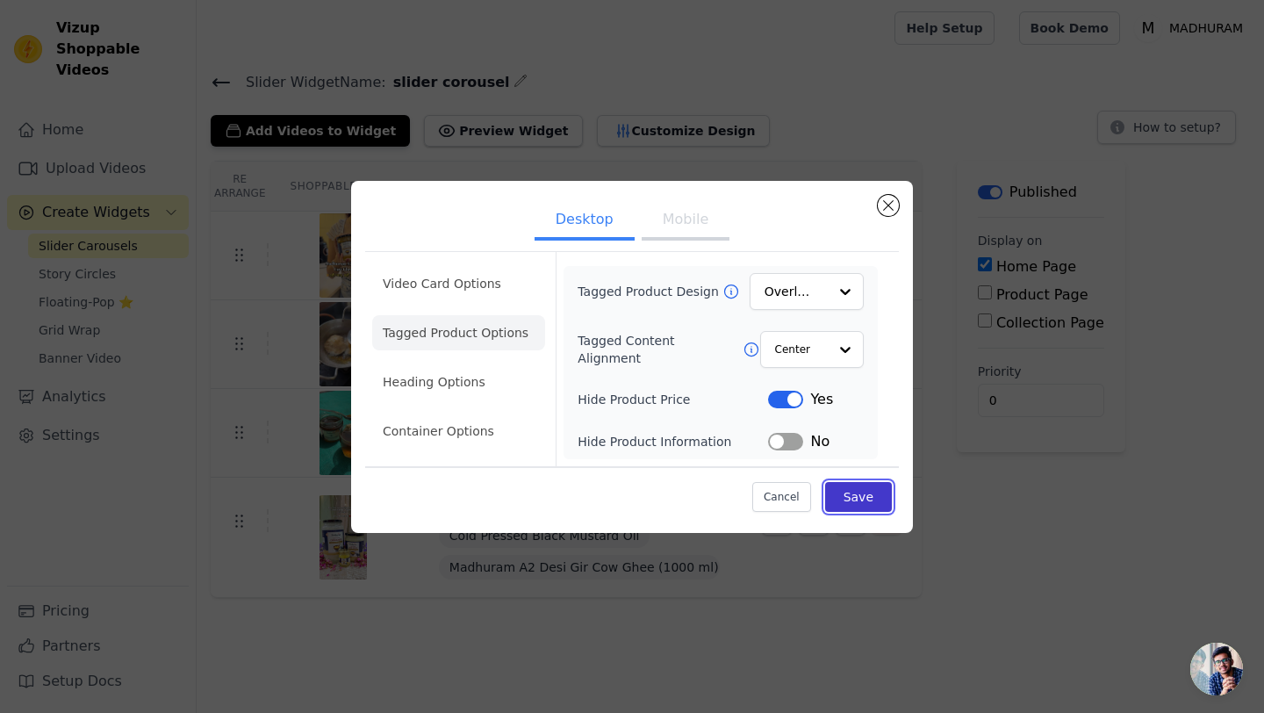
click at [855, 505] on button "Save" at bounding box center [858, 497] width 67 height 30
